Goal: Navigation & Orientation: Go to known website

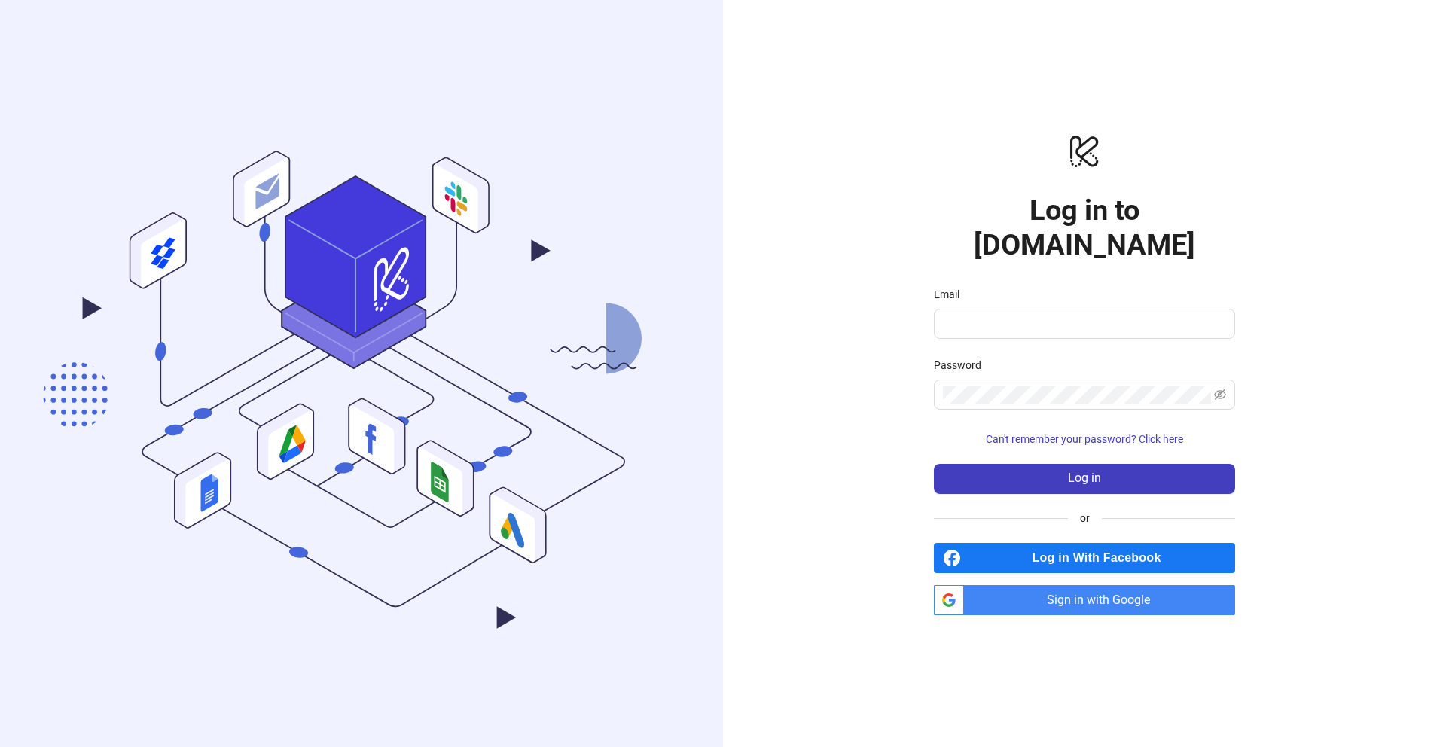
click at [1071, 585] on span "Sign in with Google" at bounding box center [1102, 600] width 265 height 30
click at [1128, 547] on span "Log in With Facebook" at bounding box center [1101, 558] width 268 height 30
